Goal: Task Accomplishment & Management: Manage account settings

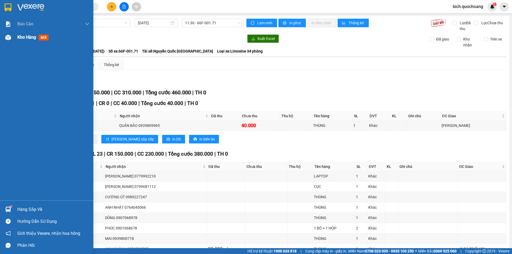
click at [24, 34] on div "Kho hàng mới" at bounding box center [53, 37] width 72 height 13
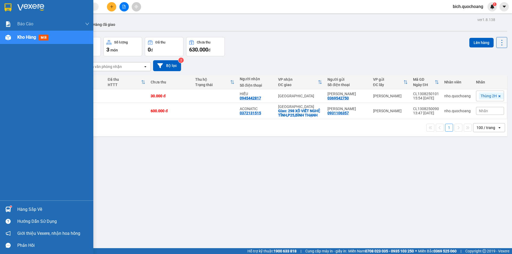
click at [33, 209] on div "Hàng sắp về" at bounding box center [53, 210] width 72 height 8
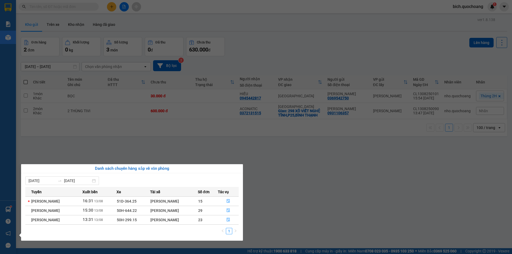
click at [272, 204] on section "Kết quả tìm kiếm ( 5 ) Bộ lọc Mã ĐH Trạng thái Món hàng Thu hộ Tổng cước Chưa c…" at bounding box center [256, 127] width 512 height 254
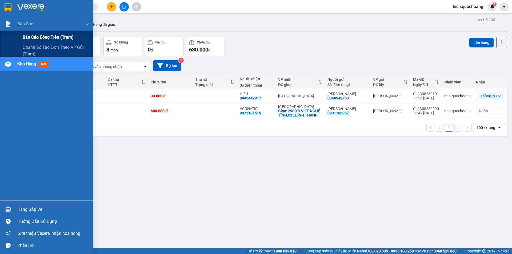
drag, startPoint x: 32, startPoint y: 34, endPoint x: 37, endPoint y: 35, distance: 4.4
click at [33, 35] on span "Báo cáo dòng tiền (trạm)" at bounding box center [48, 37] width 51 height 7
click at [34, 37] on span "Báo cáo dòng tiền (trạm)" at bounding box center [48, 37] width 51 height 7
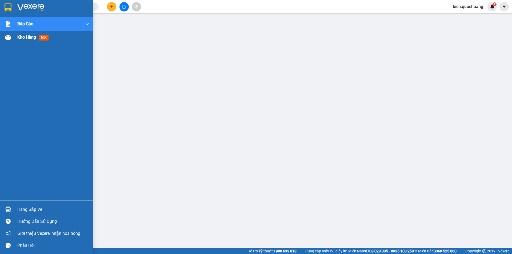
click at [33, 38] on span "Kho hàng" at bounding box center [26, 37] width 19 height 5
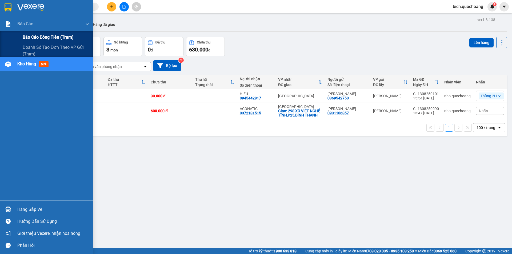
click at [33, 37] on span "Báo cáo dòng tiền (trạm)" at bounding box center [48, 37] width 51 height 7
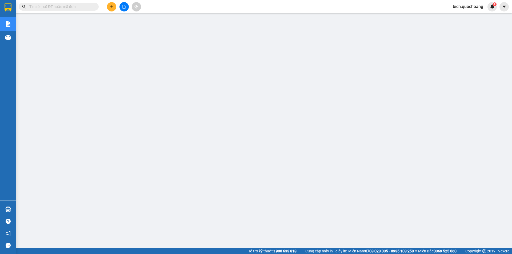
drag, startPoint x: 456, startPoint y: 7, endPoint x: 460, endPoint y: 7, distance: 4.0
click at [456, 7] on span "bich.quochoang" at bounding box center [467, 6] width 39 height 7
click at [470, 19] on span "Đăng xuất" at bounding box center [470, 17] width 28 height 6
